Goal: Transaction & Acquisition: Purchase product/service

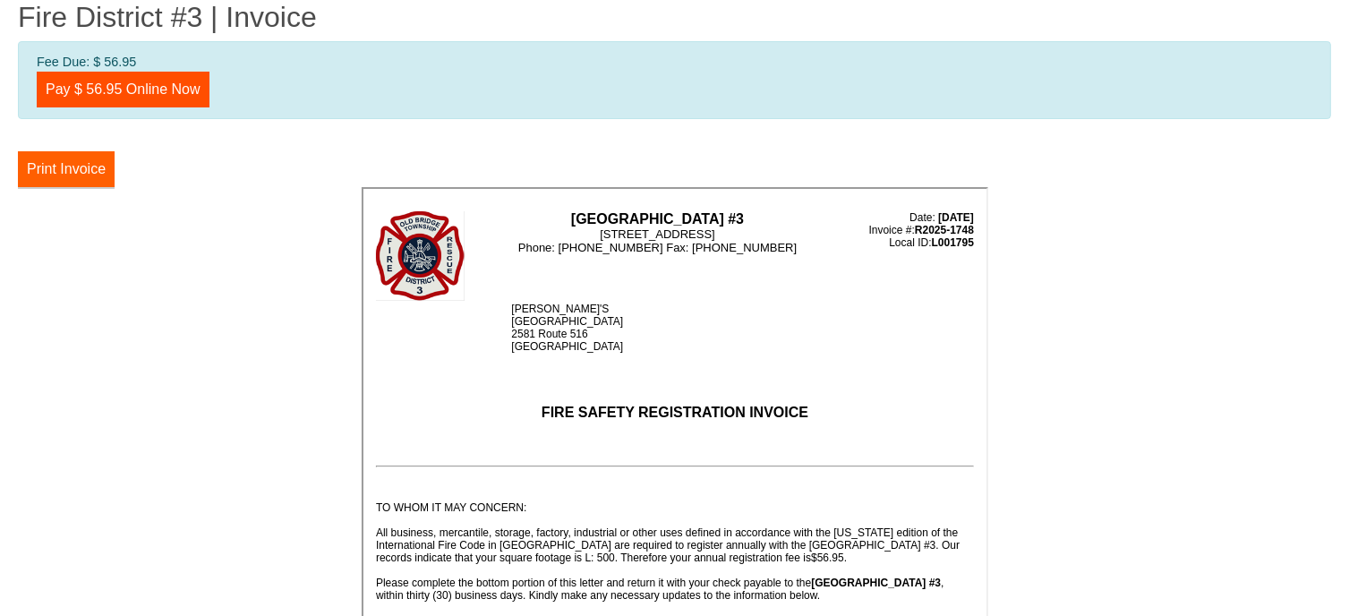
click at [42, 163] on button "Print Invoice" at bounding box center [66, 169] width 97 height 36
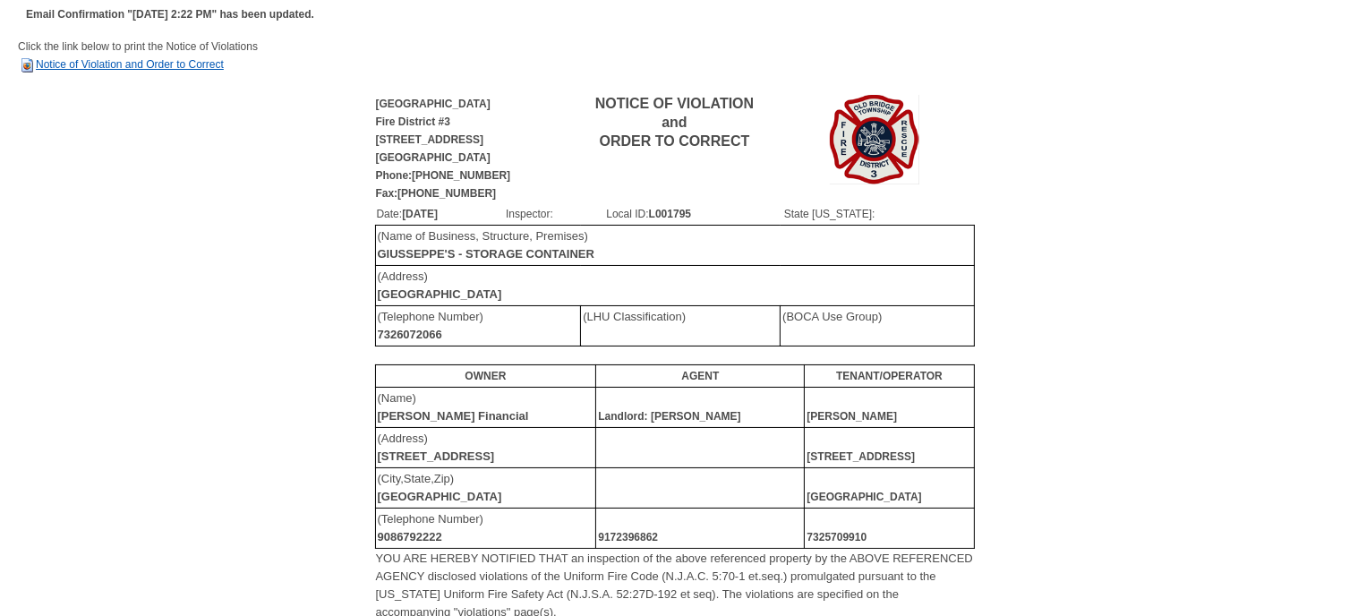
click at [107, 66] on link "Notice of Violation and Order to Correct" at bounding box center [121, 64] width 206 height 13
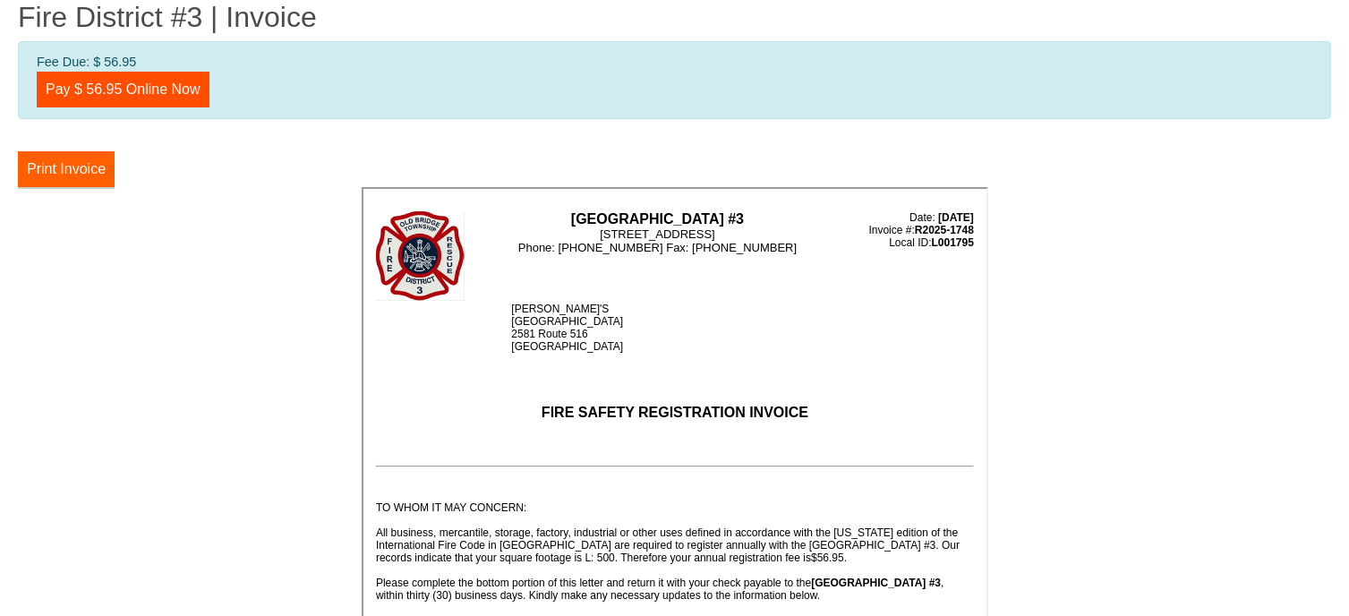
click at [68, 160] on button "Print Invoice" at bounding box center [66, 169] width 97 height 36
click at [137, 91] on link "Pay $ 56.95 Online Now" at bounding box center [123, 90] width 173 height 36
